Goal: Transaction & Acquisition: Subscribe to service/newsletter

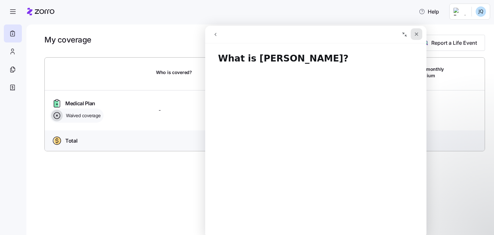
click at [414, 37] on div "Close" at bounding box center [417, 34] width 12 height 12
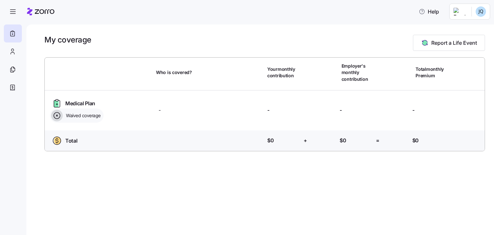
click at [73, 116] on span "Waived coverage" at bounding box center [82, 115] width 37 height 6
click at [19, 52] on div at bounding box center [13, 51] width 18 height 18
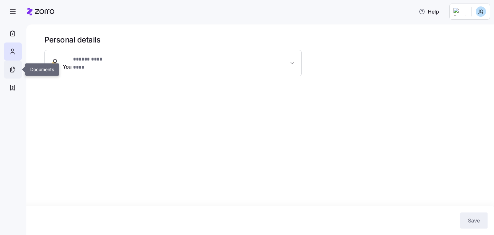
click at [16, 78] on div at bounding box center [13, 69] width 18 height 18
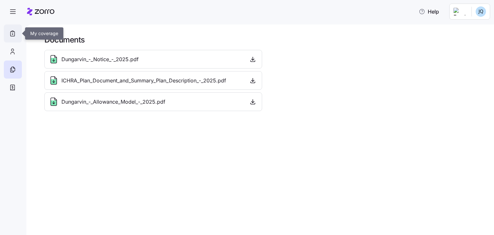
click at [13, 34] on icon at bounding box center [13, 33] width 0 height 1
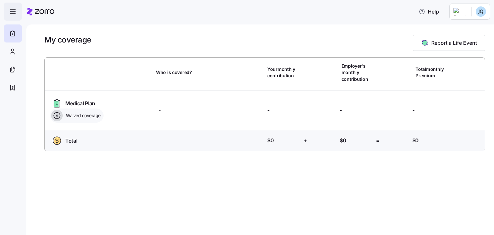
click at [17, 10] on span "button" at bounding box center [12, 11] width 17 height 17
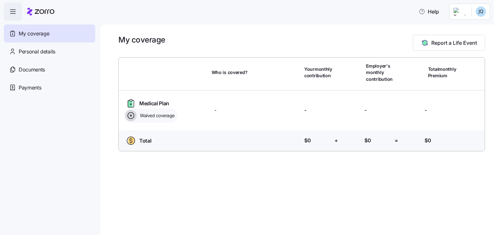
click at [17, 10] on span "button" at bounding box center [12, 11] width 17 height 17
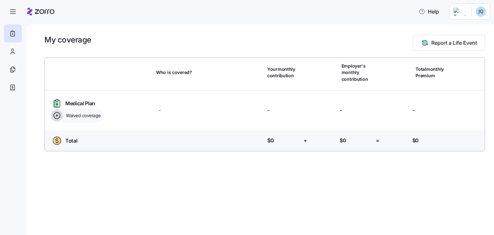
click at [59, 114] on icon at bounding box center [57, 116] width 12 height 12
click at [64, 107] on div "Medical Plan" at bounding box center [73, 103] width 47 height 10
click at [15, 50] on icon at bounding box center [12, 52] width 7 height 8
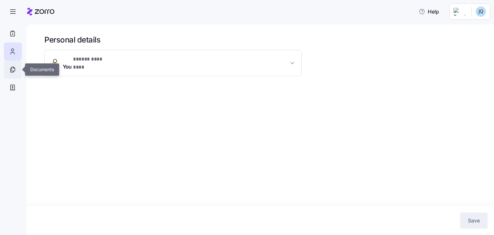
click at [9, 72] on icon at bounding box center [12, 70] width 7 height 8
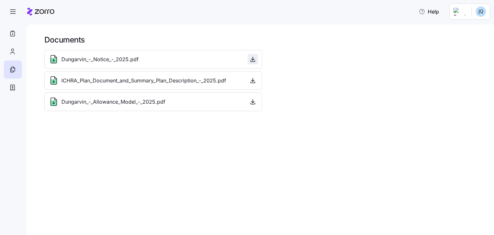
click at [254, 60] on icon "button" at bounding box center [253, 59] width 6 height 6
click at [5, 29] on div at bounding box center [13, 33] width 18 height 18
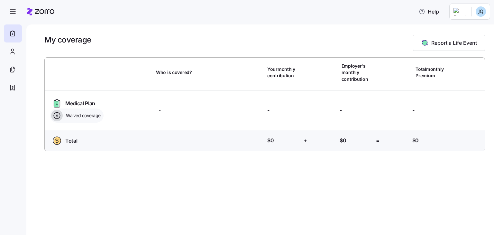
click at [59, 114] on icon at bounding box center [57, 116] width 12 height 12
click at [12, 48] on icon at bounding box center [12, 52] width 7 height 8
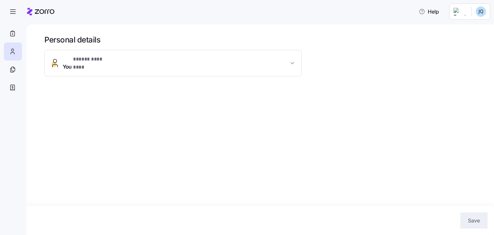
click at [241, 58] on span "You * ***** ******** *" at bounding box center [176, 62] width 226 height 15
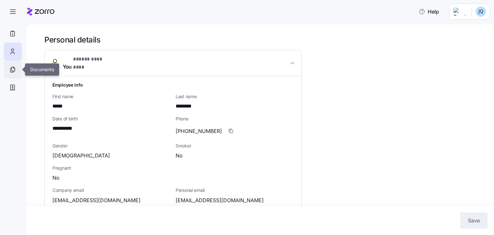
click at [11, 70] on icon at bounding box center [12, 70] width 7 height 8
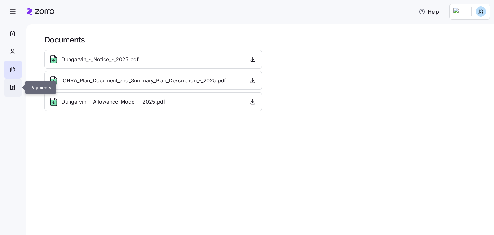
click at [16, 90] on div at bounding box center [13, 88] width 18 height 18
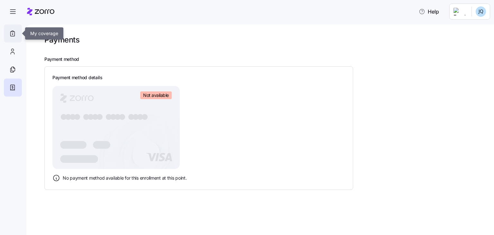
click at [14, 28] on div at bounding box center [13, 33] width 18 height 18
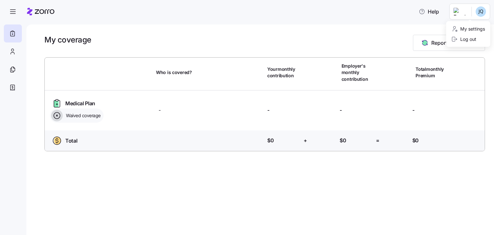
click at [474, 10] on html "Help My coverage Report a Life Event Who is covered? Your monthly contribution …" at bounding box center [247, 115] width 494 height 231
click at [468, 29] on div "My settings" at bounding box center [468, 28] width 34 height 7
click at [471, 38] on button "Report a Life Event" at bounding box center [449, 43] width 72 height 16
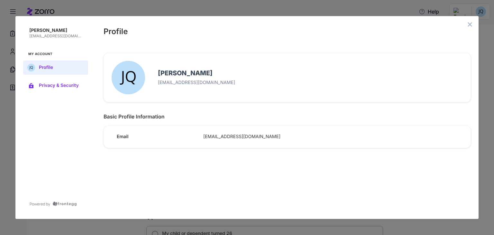
click at [61, 90] on button "Privacy & Security" at bounding box center [55, 86] width 65 height 14
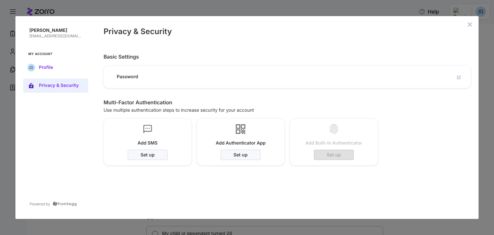
click at [71, 63] on button "Profile" at bounding box center [55, 67] width 65 height 14
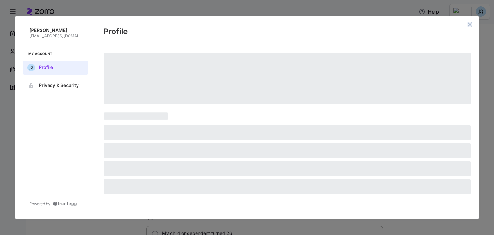
click at [472, 23] on icon "close admin-box" at bounding box center [469, 24] width 5 height 5
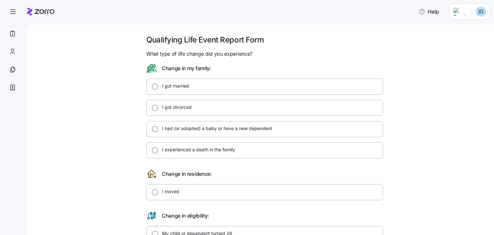
click at [34, 10] on icon at bounding box center [40, 12] width 27 height 8
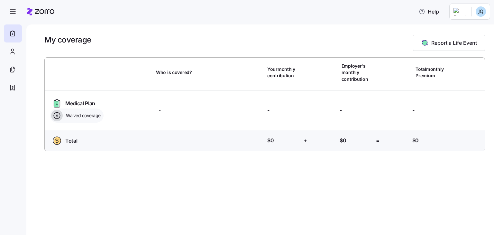
click at [57, 115] on icon at bounding box center [56, 115] width 1 height 1
click at [440, 47] on button "Report a Life Event" at bounding box center [449, 43] width 72 height 16
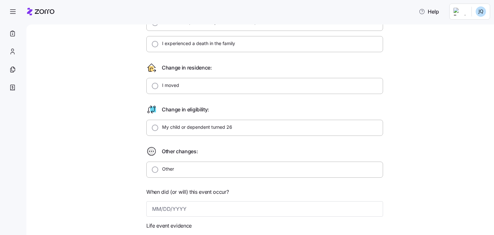
scroll to position [129, 0]
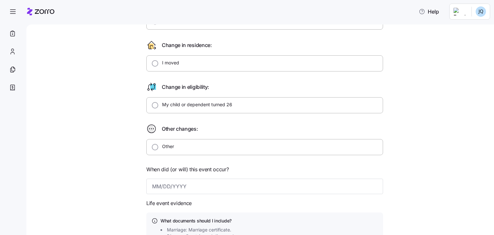
click at [198, 139] on div "Other" at bounding box center [264, 147] width 237 height 16
radio input "true"
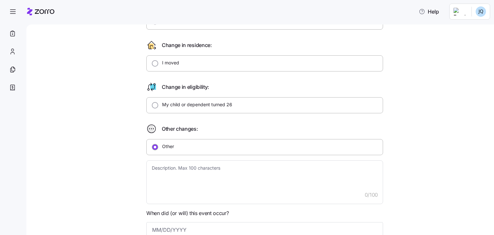
click at [196, 142] on div "Other" at bounding box center [264, 147] width 237 height 16
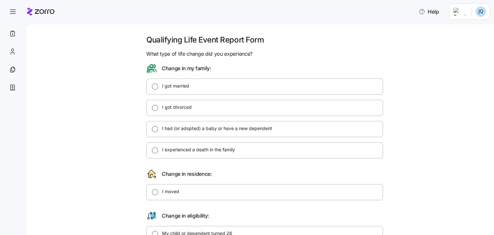
scroll to position [225, 0]
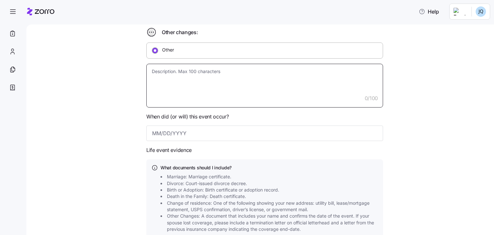
click at [186, 70] on textarea at bounding box center [264, 86] width 237 height 44
type textarea "x"
type textarea "L"
type textarea "x"
type textarea "Lo"
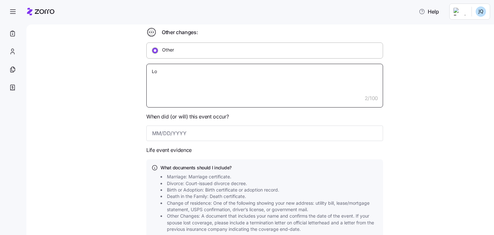
type textarea "x"
type textarea "Los"
type textarea "x"
type textarea "Lost"
type textarea "x"
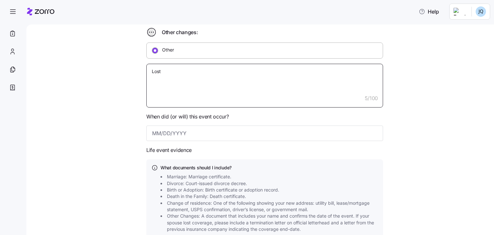
type textarea "Lost i"
type textarea "x"
type textarea "Lost in"
type textarea "x"
type textarea "Lost inr"
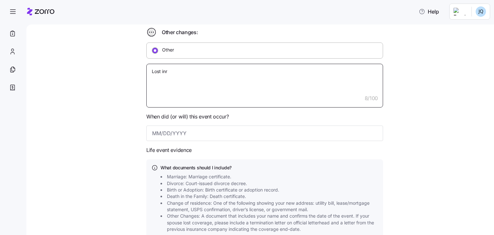
type textarea "x"
type textarea "Lost in"
type textarea "x"
type textarea "Lost i"
type textarea "x"
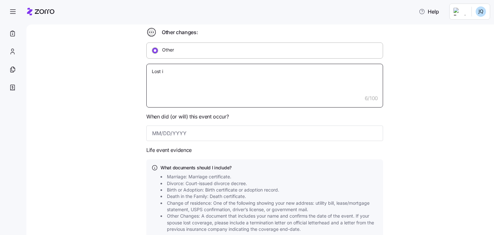
type textarea "Lost"
type textarea "x"
type textarea "Lost h"
type textarea "x"
type textarea "Lost he"
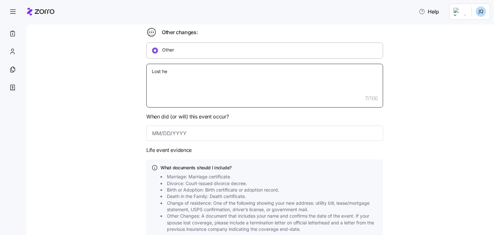
type textarea "x"
type textarea "Lost hea"
type textarea "x"
type textarea "Lost heal"
type textarea "x"
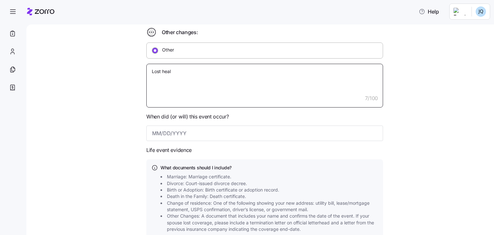
type textarea "Lost healt"
type textarea "x"
type textarea "Lost health"
type textarea "x"
type textarea "Lost health"
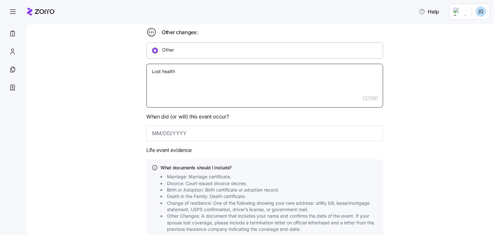
type textarea "x"
type textarea "Lost health i"
type textarea "x"
type textarea "Lost health in"
type textarea "x"
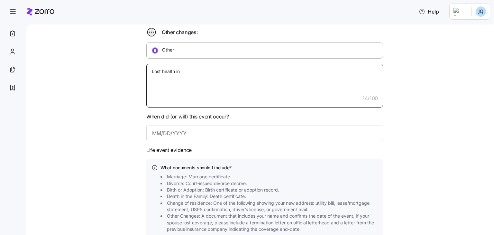
type textarea "Lost health ins"
type textarea "x"
type textarea "Lost health insu"
type textarea "x"
type textarea "Lost health insur"
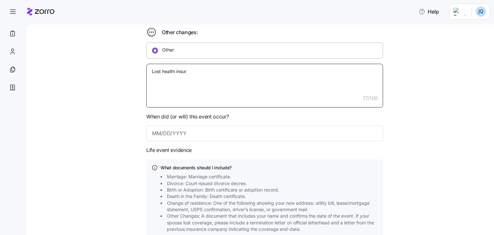
type textarea "x"
type textarea "Lost health insura"
type textarea "x"
type textarea "Lost health insuran"
type textarea "x"
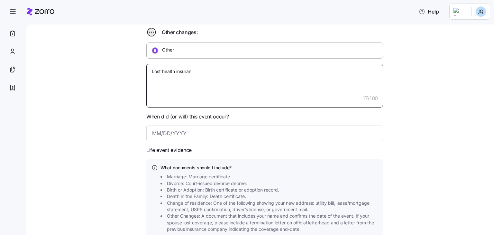
type textarea "Lost health insuranc"
type textarea "x"
type textarea "Lost health insurance"
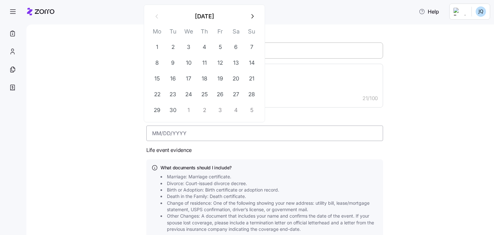
click at [169, 135] on input at bounding box center [264, 132] width 237 height 15
type input "08/28/2025"
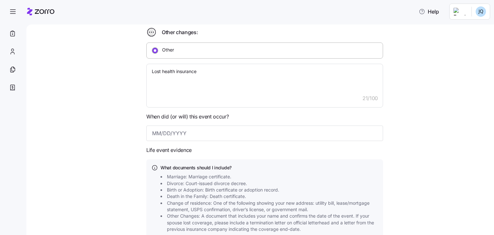
click at [97, 166] on div "Qualifying Life Event Report Form What type of life change did you experience? …" at bounding box center [264, 67] width 441 height 514
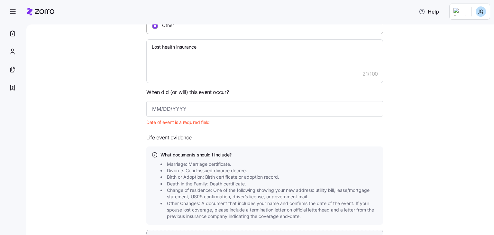
scroll to position [251, 0]
click at [178, 103] on input at bounding box center [264, 107] width 237 height 15
click at [167, 114] on input at bounding box center [264, 107] width 237 height 15
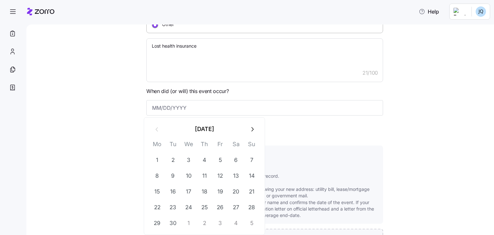
type textarea "x"
click at [159, 163] on button "1" at bounding box center [157, 159] width 15 height 15
type input "September 1, 2025"
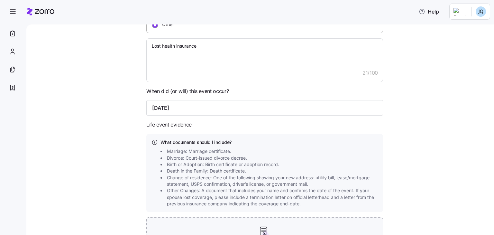
click at [100, 105] on div "Qualifying Life Event Report Form What type of life change did you experience? …" at bounding box center [264, 41] width 441 height 514
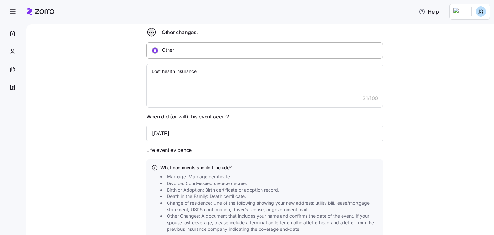
scroll to position [329, 0]
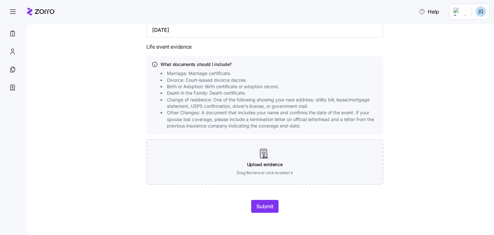
click at [243, 196] on div at bounding box center [264, 191] width 237 height 15
click at [254, 201] on button "Submit" at bounding box center [264, 206] width 27 height 13
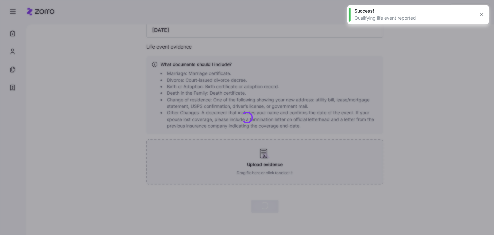
type textarea "x"
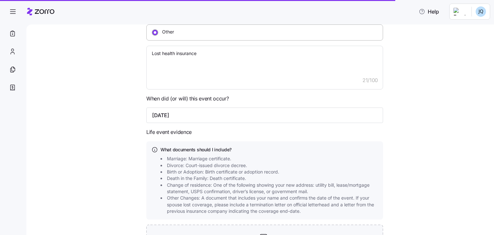
scroll to position [232, 0]
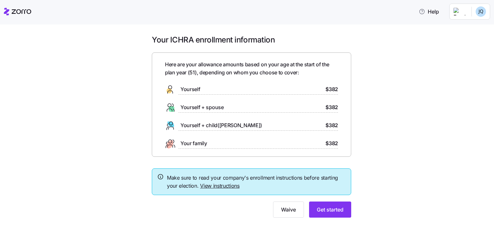
scroll to position [6, 0]
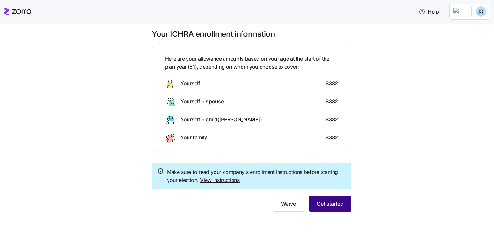
click at [321, 203] on span "Get started" at bounding box center [330, 204] width 27 height 8
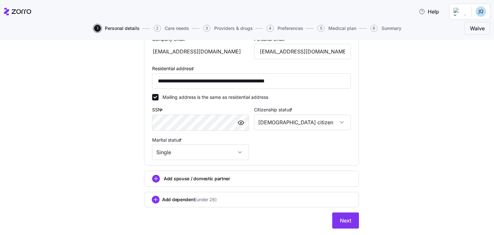
scroll to position [208, 0]
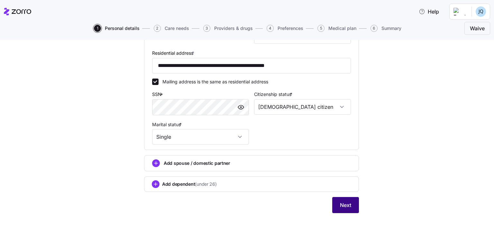
click at [340, 201] on span "Next" at bounding box center [345, 205] width 11 height 8
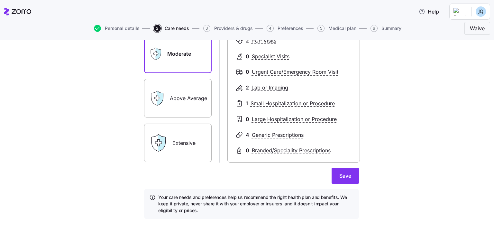
scroll to position [97, 0]
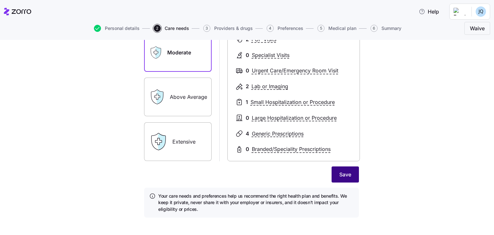
click at [341, 174] on span "Save" at bounding box center [345, 175] width 12 height 8
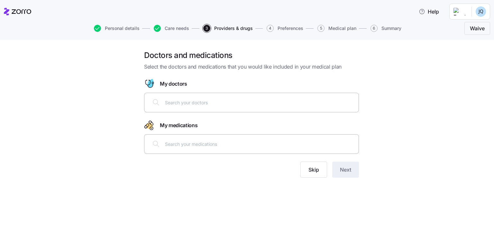
drag, startPoint x: 217, startPoint y: 99, endPoint x: 220, endPoint y: 102, distance: 3.4
click at [218, 101] on input "text" at bounding box center [260, 102] width 190 height 7
click at [184, 141] on input "text" at bounding box center [260, 143] width 190 height 7
type input "metfor"
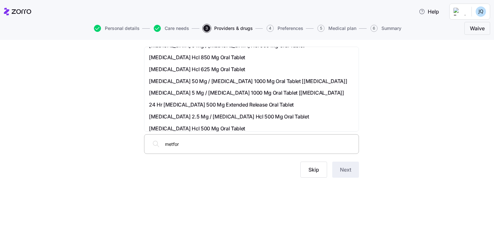
scroll to position [64, 0]
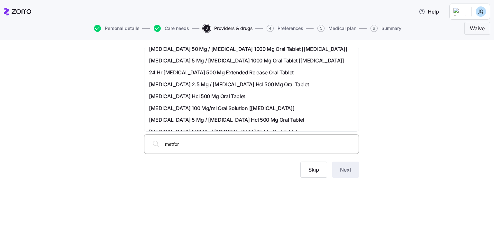
click at [221, 97] on span "Metformin Hcl 500 Mg Oral Tablet" at bounding box center [197, 96] width 96 height 8
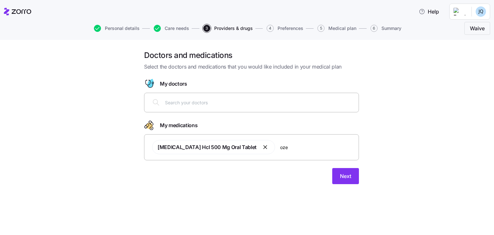
type input "ozem"
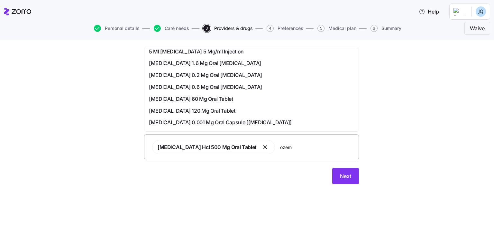
scroll to position [0, 0]
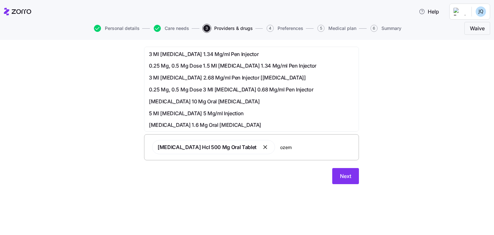
click at [220, 53] on span "3 Ml Ozempic 1.34 Mg/ml Pen Injector" at bounding box center [204, 54] width 110 height 8
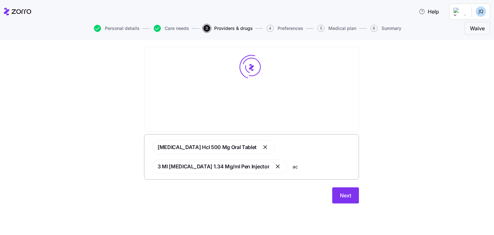
type input "a"
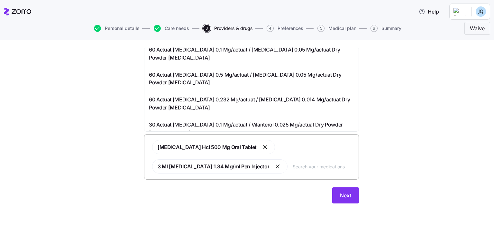
scroll to position [418, 0]
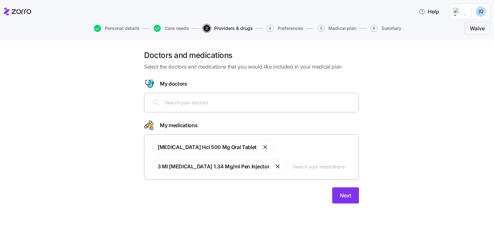
click at [92, 108] on div "Doctors and medications Select the doctors and medications that you would like …" at bounding box center [251, 130] width 467 height 161
click at [293, 168] on input "text" at bounding box center [324, 166] width 62 height 7
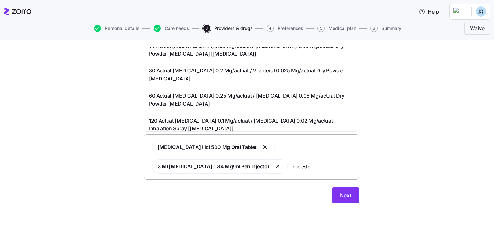
scroll to position [0, 0]
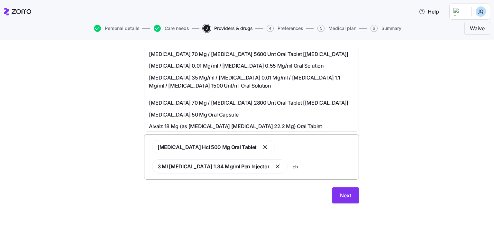
type input "c"
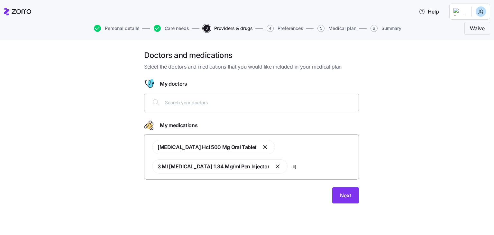
click at [293, 166] on input "li[" at bounding box center [324, 166] width 62 height 7
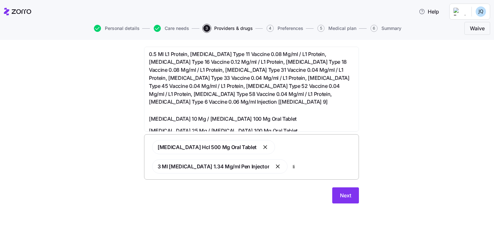
type input "lip"
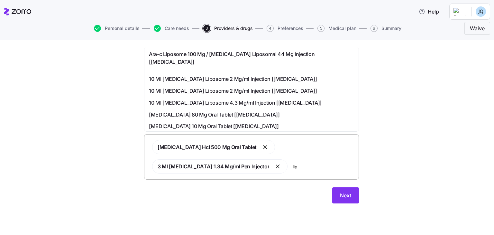
click at [217, 134] on span "Atorvastatin 20 Mg Oral Tablet [lipitor]" at bounding box center [214, 138] width 131 height 8
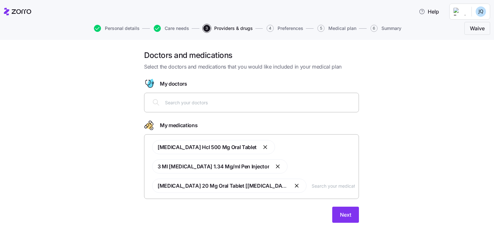
click at [245, 101] on input "text" at bounding box center [260, 102] width 190 height 7
click at [251, 100] on input "text" at bounding box center [260, 102] width 190 height 7
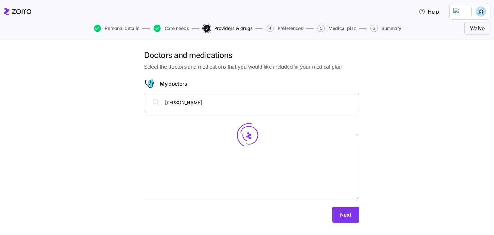
type input "andre lamya"
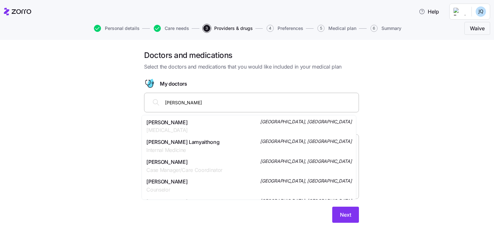
click at [199, 143] on div "Andre B. Lamyaithong Internal Medicine Columbus, OH" at bounding box center [248, 146] width 205 height 16
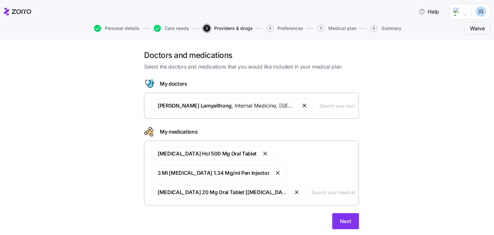
click at [297, 127] on div "My medications" at bounding box center [251, 131] width 215 height 10
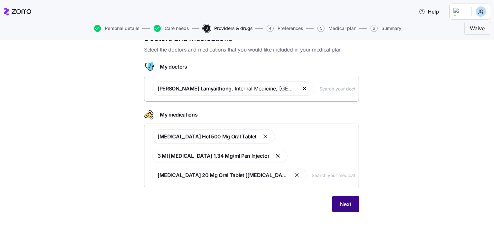
click at [346, 199] on button "Next" at bounding box center [345, 204] width 27 height 16
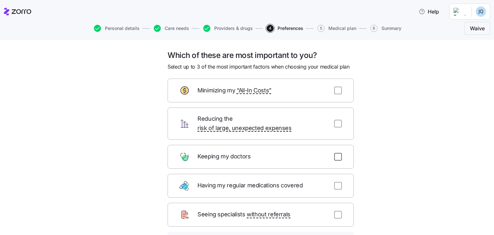
click at [334, 153] on input "checkbox" at bounding box center [338, 157] width 8 height 8
checkbox input "true"
click at [336, 85] on div "Minimizing my “All-In Costs”" at bounding box center [261, 91] width 186 height 24
click at [336, 88] on input "checkbox" at bounding box center [338, 91] width 8 height 8
checkbox input "true"
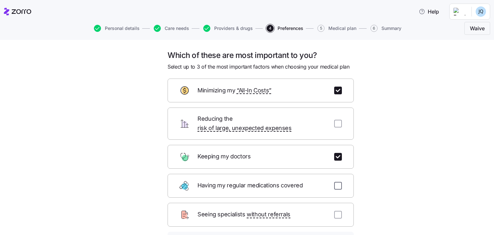
click at [338, 182] on input "checkbox" at bounding box center [338, 186] width 8 height 8
checkbox input "true"
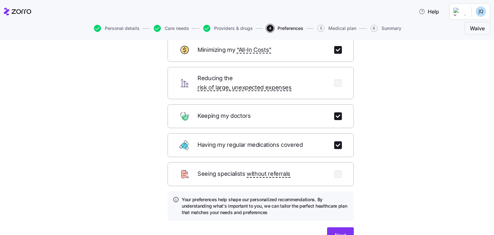
scroll to position [71, 0]
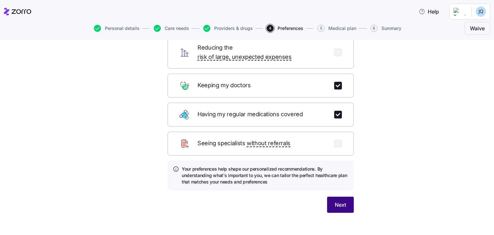
click at [344, 197] on button "Next" at bounding box center [340, 205] width 27 height 16
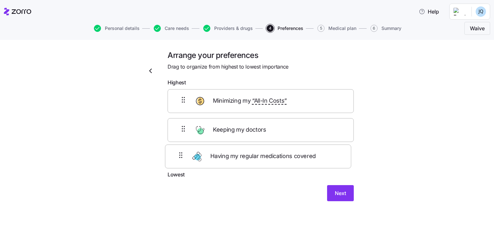
scroll to position [0, 0]
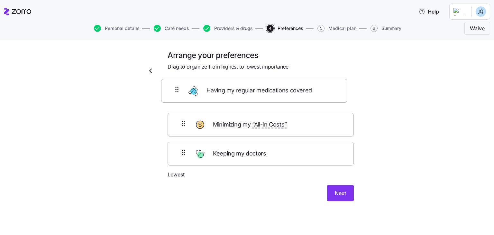
drag, startPoint x: 183, startPoint y: 158, endPoint x: 179, endPoint y: 90, distance: 67.4
click at [179, 90] on div "Minimizing my “All-In Costs” Keeping my doctors Having my regular medications c…" at bounding box center [261, 130] width 186 height 82
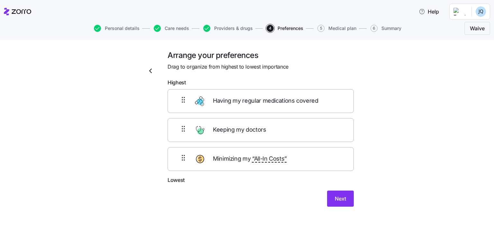
click at [329, 197] on button "Next" at bounding box center [340, 198] width 27 height 16
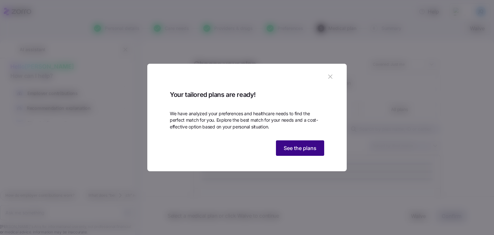
click at [302, 152] on span "See the plans" at bounding box center [300, 148] width 33 height 8
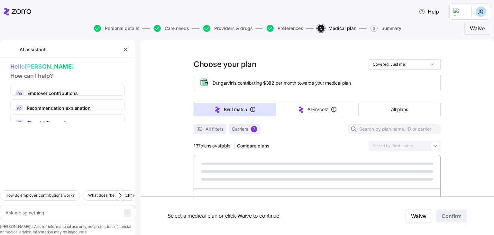
type textarea "x"
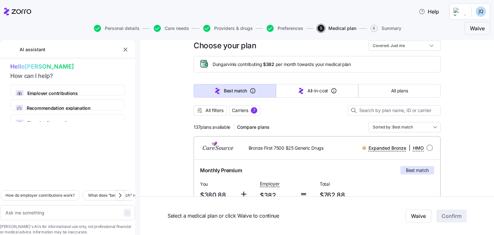
scroll to position [32, 0]
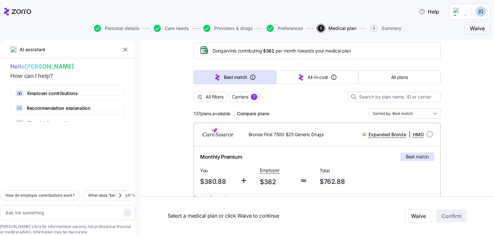
click at [128, 52] on icon "button" at bounding box center [125, 49] width 6 height 6
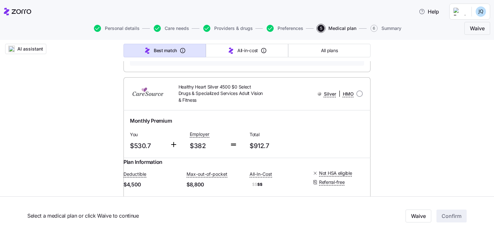
scroll to position [1609, 0]
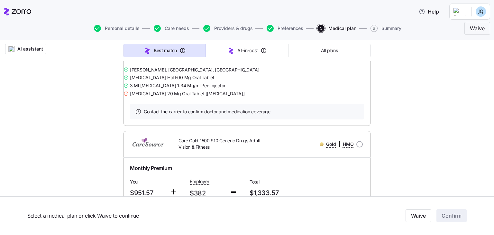
drag, startPoint x: 246, startPoint y: 162, endPoint x: 217, endPoint y: 17, distance: 147.5
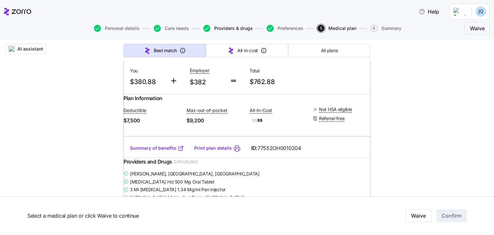
scroll to position [0, 0]
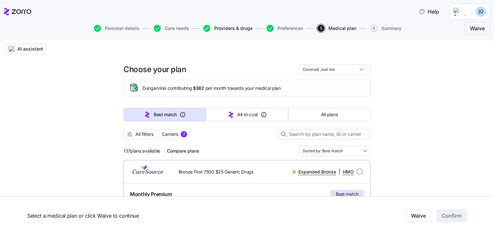
drag, startPoint x: 267, startPoint y: 117, endPoint x: 239, endPoint y: 29, distance: 93.0
click at [140, 135] on span "All filters" at bounding box center [144, 134] width 18 height 6
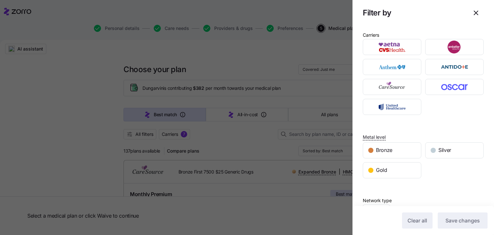
click at [463, 11] on div "Filter by" at bounding box center [423, 12] width 121 height 15
click at [470, 19] on span "button" at bounding box center [476, 12] width 15 height 15
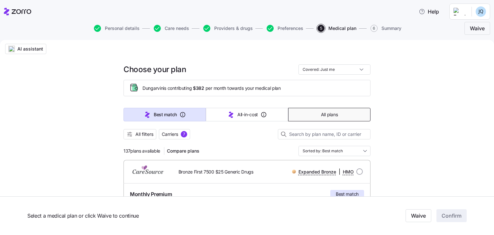
click at [337, 117] on button "All plans" at bounding box center [329, 115] width 82 height 14
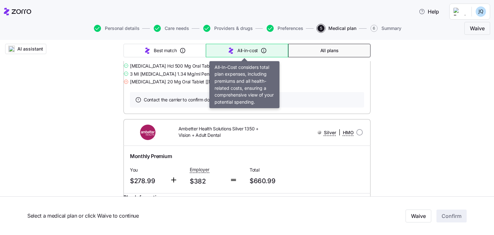
click at [251, 47] on button "All-in-cost" at bounding box center [247, 51] width 82 height 14
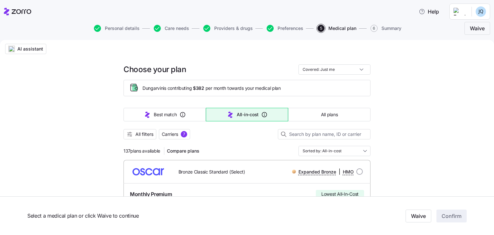
drag, startPoint x: 236, startPoint y: 92, endPoint x: 236, endPoint y: 50, distance: 42.1
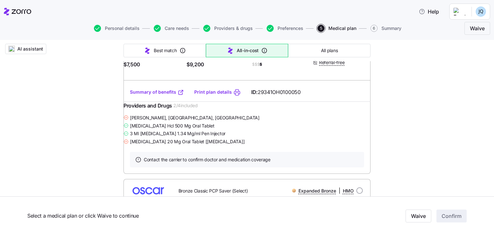
scroll to position [32, 0]
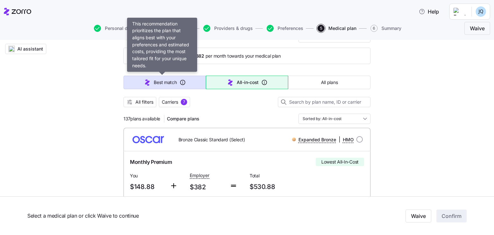
click at [163, 85] on span "Best match" at bounding box center [165, 82] width 23 height 6
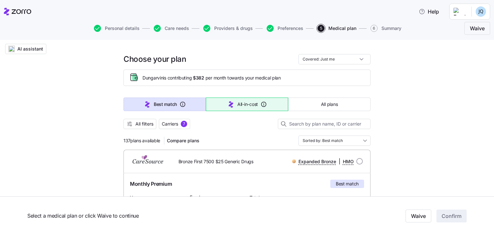
scroll to position [0, 0]
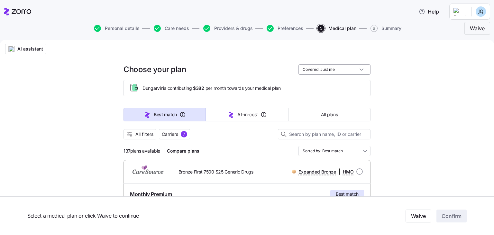
click at [300, 69] on input "Covered: Just me" at bounding box center [335, 69] width 72 height 10
click at [347, 150] on input "Sorted by: Best match" at bounding box center [335, 151] width 72 height 10
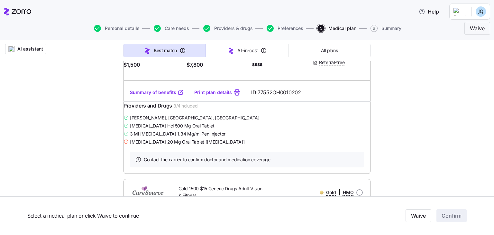
scroll to position [3394, 0]
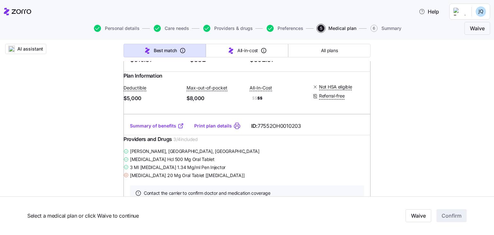
drag, startPoint x: 288, startPoint y: 95, endPoint x: 290, endPoint y: 21, distance: 73.7
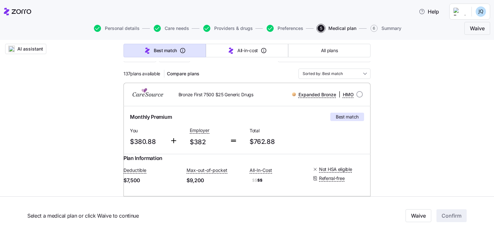
scroll to position [64, 0]
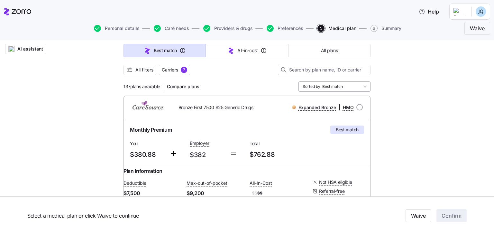
click at [310, 86] on input "Sorted by: Best match" at bounding box center [335, 86] width 72 height 10
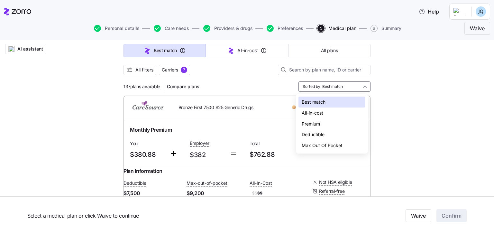
click at [310, 114] on div "All-in-cost" at bounding box center [332, 112] width 67 height 11
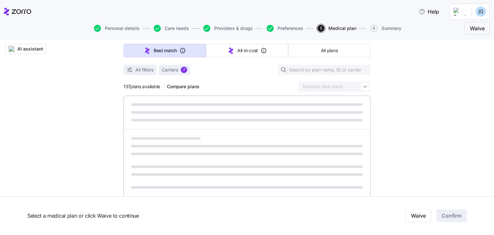
type input "Sorted by: All-in-cost"
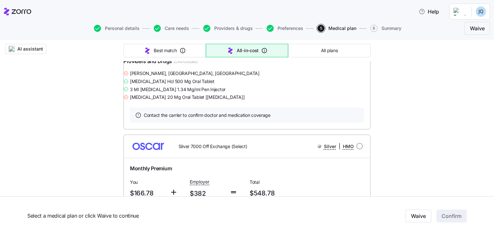
scroll to position [0, 0]
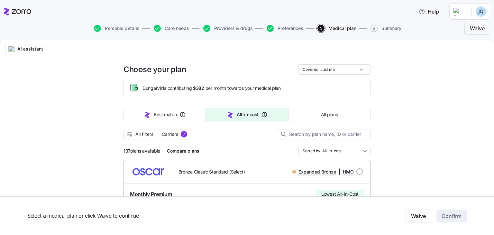
drag, startPoint x: 224, startPoint y: 138, endPoint x: 224, endPoint y: 11, distance: 126.4
click at [170, 136] on span "Carriers" at bounding box center [170, 134] width 16 height 6
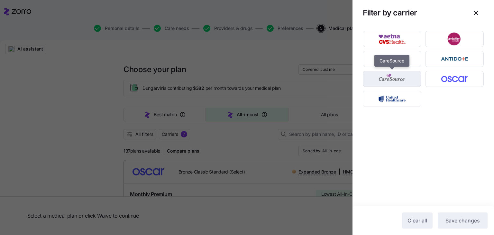
click at [393, 79] on img "button" at bounding box center [392, 78] width 47 height 13
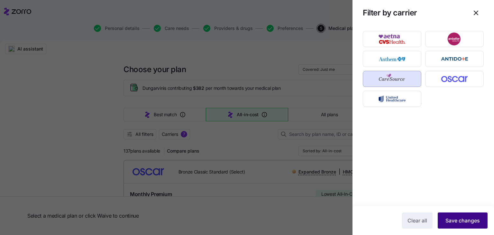
click at [459, 222] on span "Save changes" at bounding box center [463, 221] width 34 height 8
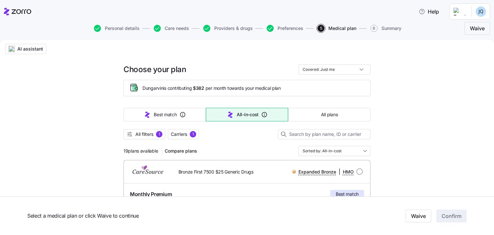
drag, startPoint x: 165, startPoint y: 157, endPoint x: 154, endPoint y: -26, distance: 183.4
click at [152, 123] on div "Best match All-in-cost All plans" at bounding box center [247, 114] width 247 height 21
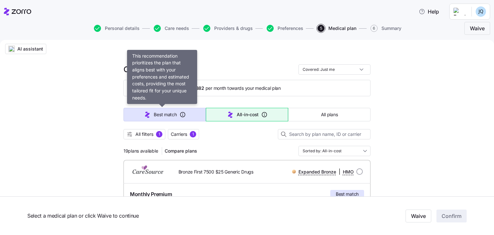
click at [154, 114] on span "Best match" at bounding box center [165, 114] width 23 height 6
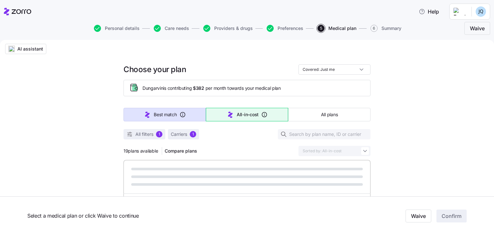
type input "Sorted by: Best match"
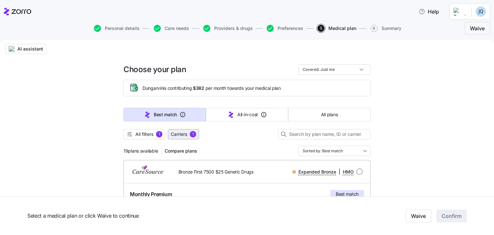
click at [186, 132] on span "Carriers 1" at bounding box center [183, 134] width 25 height 6
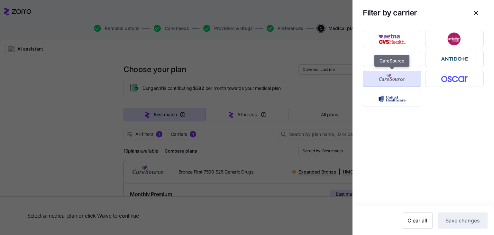
click at [410, 79] on img "button" at bounding box center [392, 78] width 47 height 13
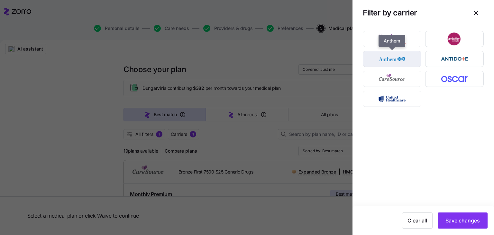
click at [400, 56] on img "button" at bounding box center [392, 58] width 47 height 13
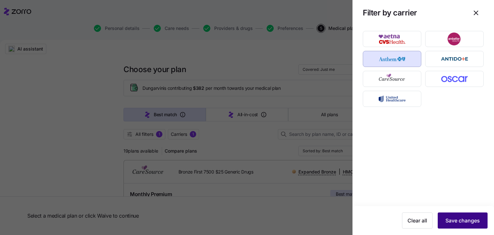
click at [481, 222] on button "Save changes" at bounding box center [463, 220] width 50 height 16
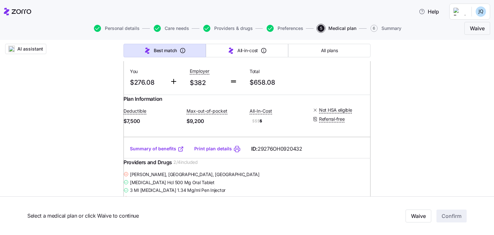
drag, startPoint x: 257, startPoint y: 128, endPoint x: 238, endPoint y: -28, distance: 156.9
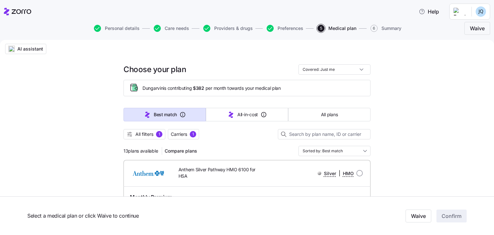
drag, startPoint x: 184, startPoint y: 128, endPoint x: 190, endPoint y: 15, distance: 113.1
click at [188, 142] on div at bounding box center [247, 142] width 247 height 6
click at [189, 137] on button "Carriers 1" at bounding box center [183, 134] width 31 height 10
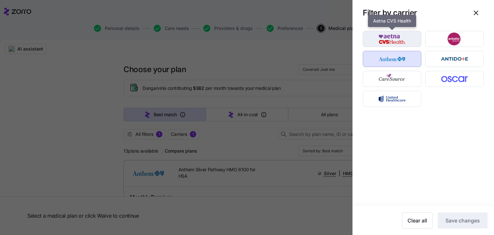
click at [400, 43] on img "button" at bounding box center [392, 38] width 47 height 13
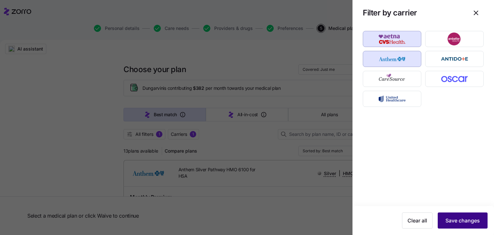
click at [449, 222] on span "Save changes" at bounding box center [463, 221] width 34 height 8
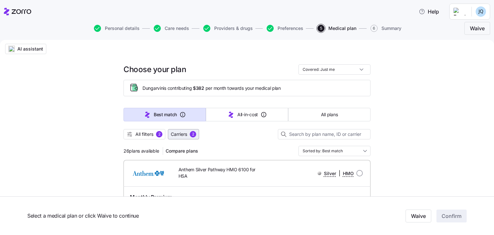
click at [188, 131] on span "Carriers 2" at bounding box center [183, 134] width 25 height 6
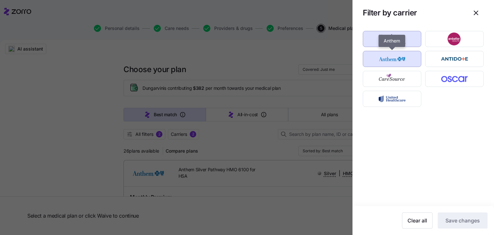
click at [385, 54] on img "button" at bounding box center [392, 58] width 47 height 13
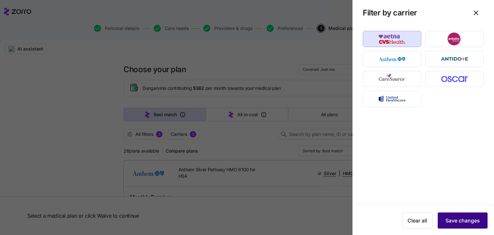
click at [447, 222] on span "Save changes" at bounding box center [463, 221] width 34 height 8
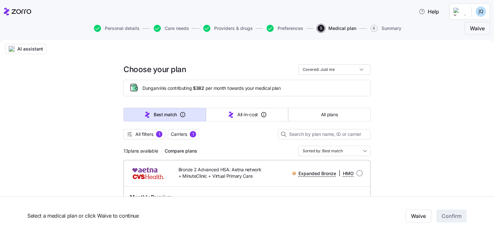
drag, startPoint x: 237, startPoint y: 96, endPoint x: 240, endPoint y: 11, distance: 85.0
click at [198, 129] on div "All filters 1 Carriers 1" at bounding box center [247, 134] width 247 height 10
click at [193, 135] on div "1" at bounding box center [193, 134] width 6 height 6
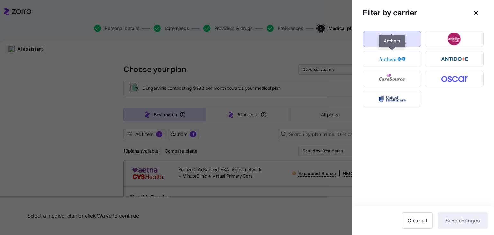
click at [380, 47] on div at bounding box center [392, 39] width 62 height 20
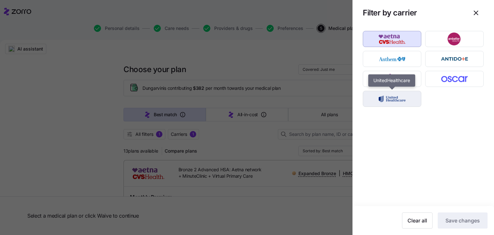
click at [387, 99] on img "button" at bounding box center [392, 98] width 47 height 13
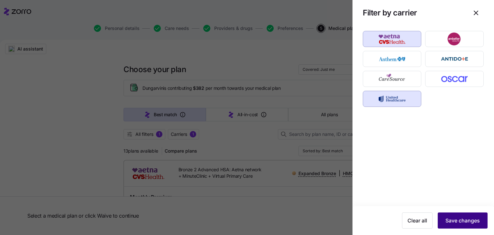
click at [455, 223] on span "Save changes" at bounding box center [463, 221] width 34 height 8
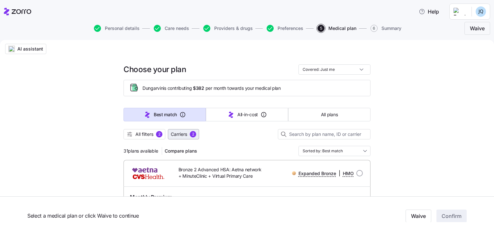
click at [192, 133] on div "2" at bounding box center [193, 134] width 6 height 6
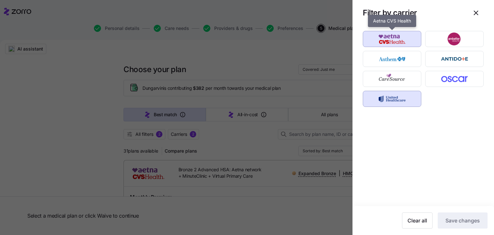
click at [377, 41] on img "button" at bounding box center [392, 38] width 47 height 13
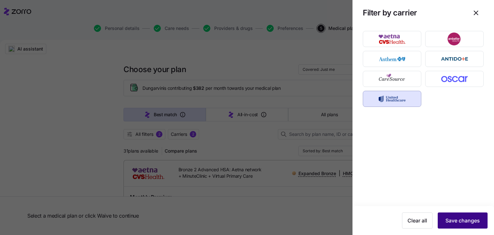
click at [451, 222] on span "Save changes" at bounding box center [463, 221] width 34 height 8
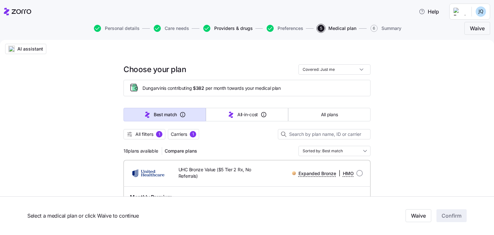
drag, startPoint x: 249, startPoint y: 152, endPoint x: 245, endPoint y: 29, distance: 123.6
click at [194, 135] on span "1" at bounding box center [193, 134] width 6 height 6
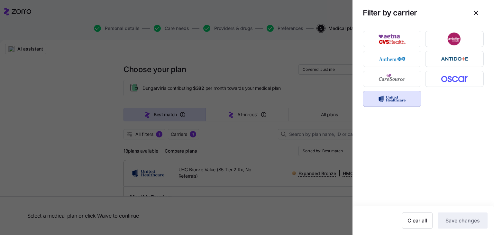
drag, startPoint x: 361, startPoint y: 105, endPoint x: 372, endPoint y: 101, distance: 11.6
click at [365, 104] on div at bounding box center [424, 116] width 142 height 180
click at [372, 101] on img "button" at bounding box center [392, 98] width 47 height 13
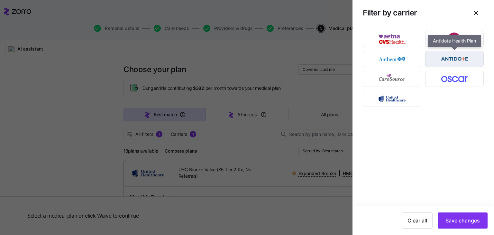
click at [453, 55] on img "button" at bounding box center [454, 58] width 47 height 13
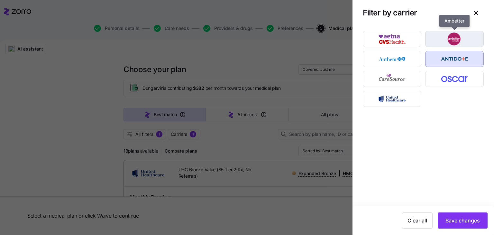
click at [441, 38] on img "button" at bounding box center [454, 38] width 47 height 13
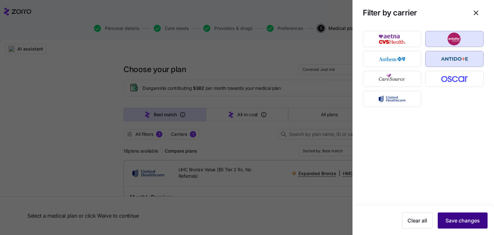
click at [459, 222] on span "Save changes" at bounding box center [463, 221] width 34 height 8
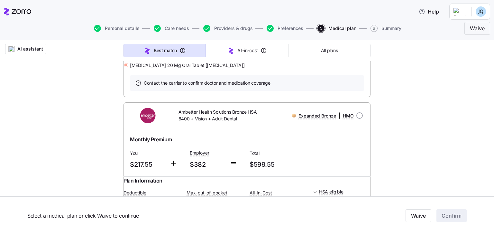
scroll to position [2220, 0]
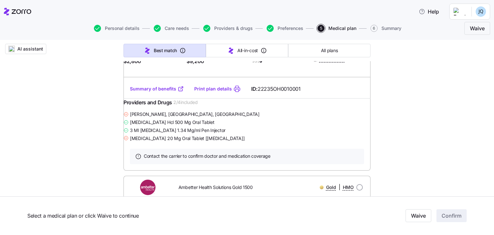
drag, startPoint x: 184, startPoint y: 130, endPoint x: 187, endPoint y: 199, distance: 68.6
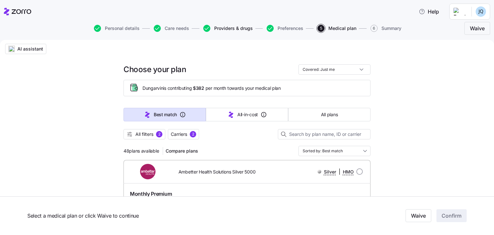
drag, startPoint x: 212, startPoint y: 159, endPoint x: 228, endPoint y: 30, distance: 129.7
drag, startPoint x: 170, startPoint y: 133, endPoint x: 306, endPoint y: 90, distance: 143.1
click at [171, 133] on span "Carriers" at bounding box center [179, 134] width 16 height 6
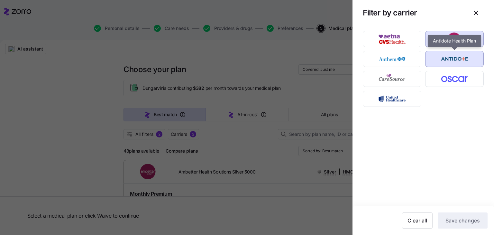
click at [445, 62] on img "button" at bounding box center [454, 58] width 47 height 13
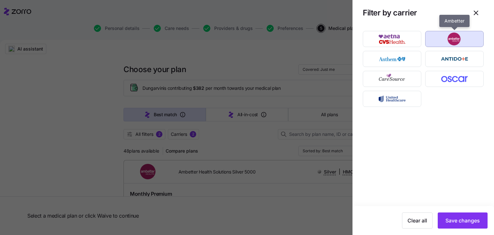
click at [451, 31] on div "button" at bounding box center [455, 38] width 58 height 15
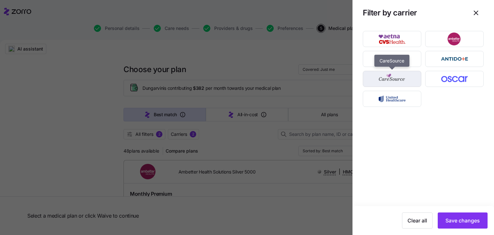
click at [403, 79] on img "button" at bounding box center [392, 78] width 47 height 13
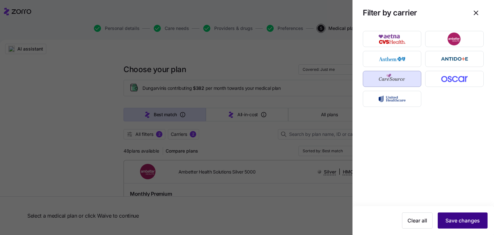
click at [458, 219] on span "Save changes" at bounding box center [463, 221] width 34 height 8
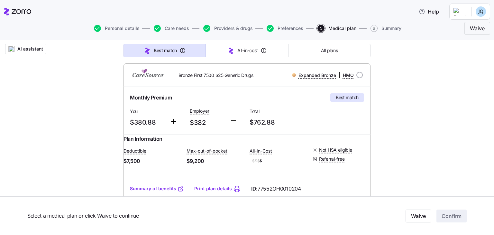
scroll to position [129, 0]
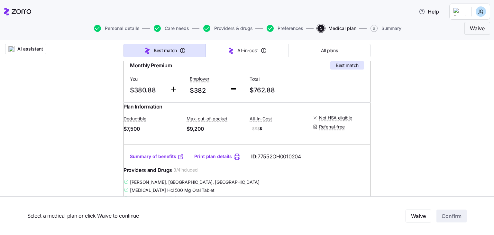
click at [171, 160] on link "Summary of benefits" at bounding box center [157, 156] width 54 height 6
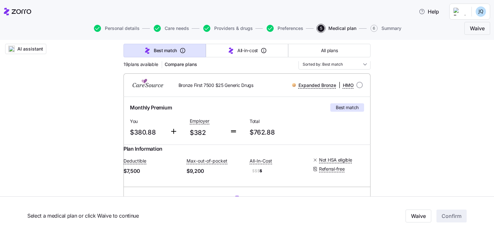
scroll to position [64, 0]
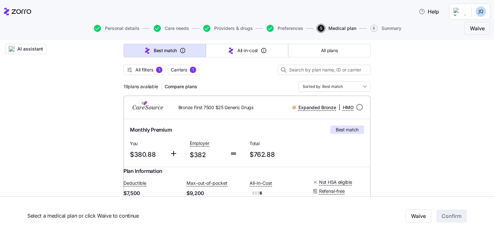
click at [358, 106] on input "radio" at bounding box center [359, 107] width 6 height 6
radio input "true"
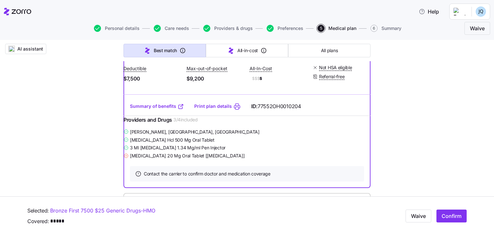
scroll to position [193, 0]
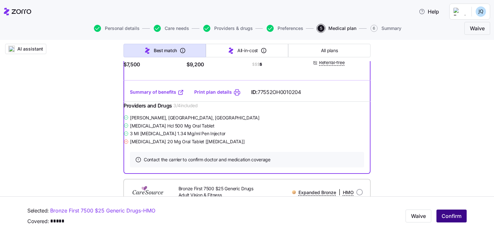
click at [448, 218] on span "Confirm" at bounding box center [452, 216] width 20 height 8
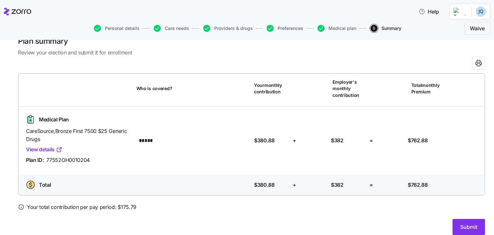
scroll to position [22, 0]
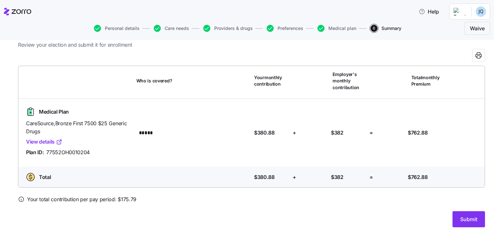
click at [465, 211] on div "Submit" at bounding box center [251, 219] width 467 height 16
click at [461, 219] on span "Submit" at bounding box center [468, 219] width 17 height 8
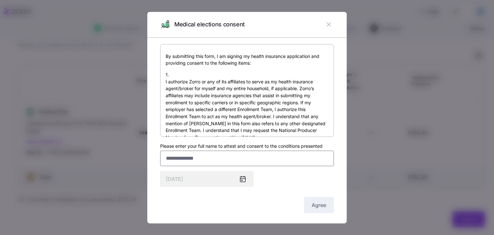
click at [262, 165] on input "Please enter your full name to attest and consent to the conditions presented" at bounding box center [247, 158] width 174 height 15
type input "**********"
click at [316, 202] on span "Agree" at bounding box center [319, 205] width 14 height 8
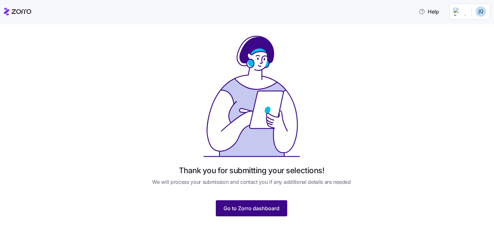
click at [225, 208] on span "Go to Zorro dashboard" at bounding box center [252, 208] width 56 height 8
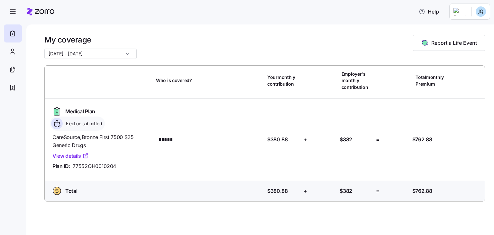
click at [84, 120] on span "Election submitted" at bounding box center [83, 123] width 38 height 6
click at [55, 125] on icon at bounding box center [57, 124] width 12 height 12
click at [82, 124] on span "Election submitted" at bounding box center [83, 123] width 38 height 6
click at [486, 12] on html "Help My coverage 10/01/2025 - 12/31/2025 Report a Life Event Who is covered? Yo…" at bounding box center [247, 115] width 494 height 231
click at [476, 44] on div "Log out" at bounding box center [468, 39] width 39 height 10
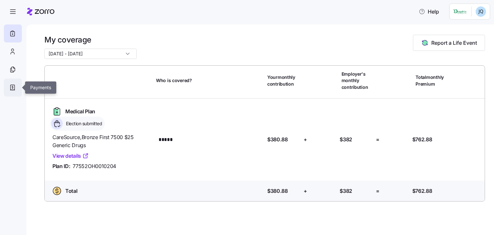
click at [14, 80] on div at bounding box center [13, 88] width 18 height 18
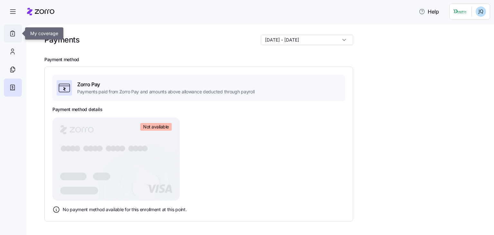
click at [11, 34] on icon at bounding box center [12, 34] width 7 height 8
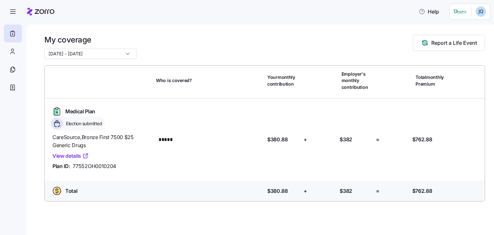
click at [489, 14] on html "Help My coverage 10/01/2025 - 12/31/2025 Report a Life Event Who is covered? Yo…" at bounding box center [247, 115] width 494 height 231
click at [470, 26] on div "My settings" at bounding box center [468, 28] width 34 height 7
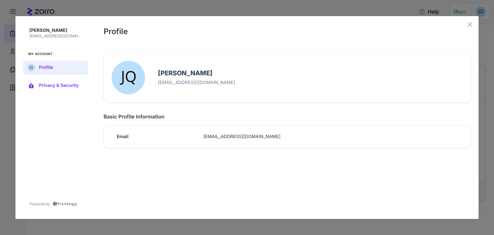
click at [55, 85] on span "Privacy & Security" at bounding box center [61, 85] width 44 height 5
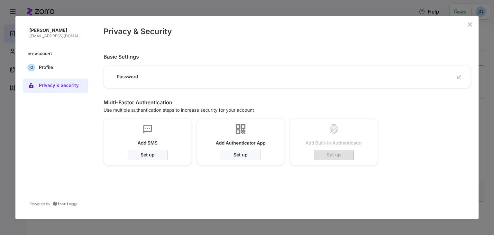
click at [474, 21] on div "Privacy & Security" at bounding box center [287, 30] width 383 height 29
click at [469, 22] on icon "close admin-box" at bounding box center [469, 24] width 5 height 5
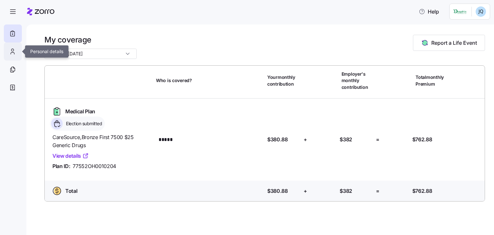
click at [16, 53] on div at bounding box center [13, 51] width 18 height 18
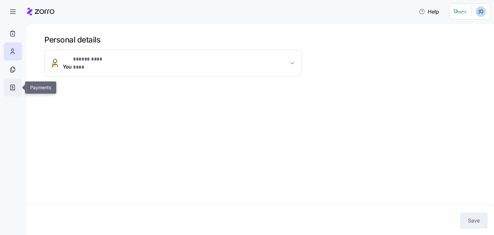
click at [11, 79] on div at bounding box center [13, 88] width 18 height 18
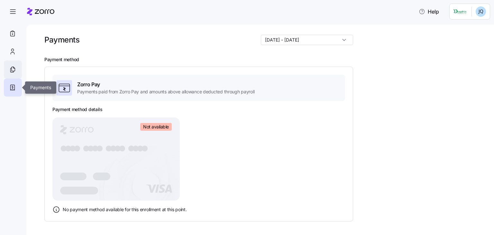
click at [15, 76] on div at bounding box center [13, 69] width 18 height 18
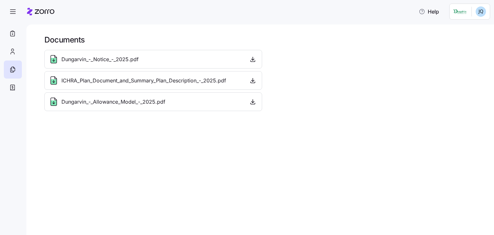
click at [475, 11] on html "Help Documents Dungarvin_-_Notice_-_2025.pdf ICHRA_Plan_Document_and_Summary_Pl…" at bounding box center [247, 115] width 494 height 231
click at [470, 43] on div "Log out" at bounding box center [468, 39] width 39 height 10
